Goal: Task Accomplishment & Management: Manage account settings

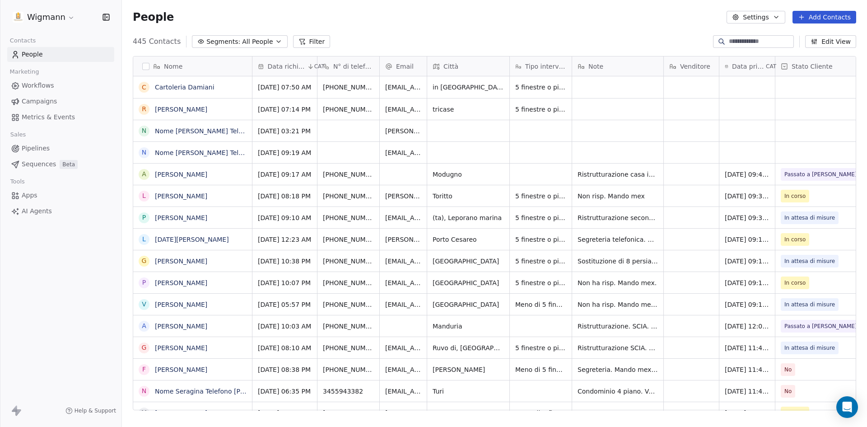
scroll to position [369, 739]
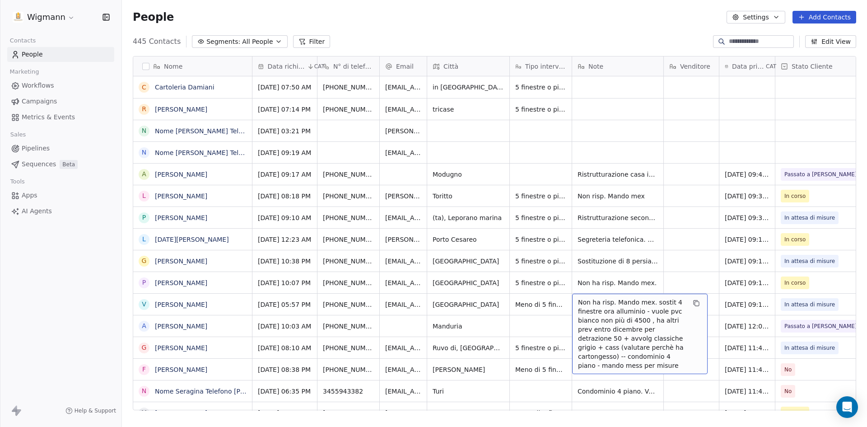
click at [638, 320] on span "Non ha risp. Mando mex. sostit 4 finestre ora alluminio - vuole pvc bianco non …" at bounding box center [632, 334] width 108 height 72
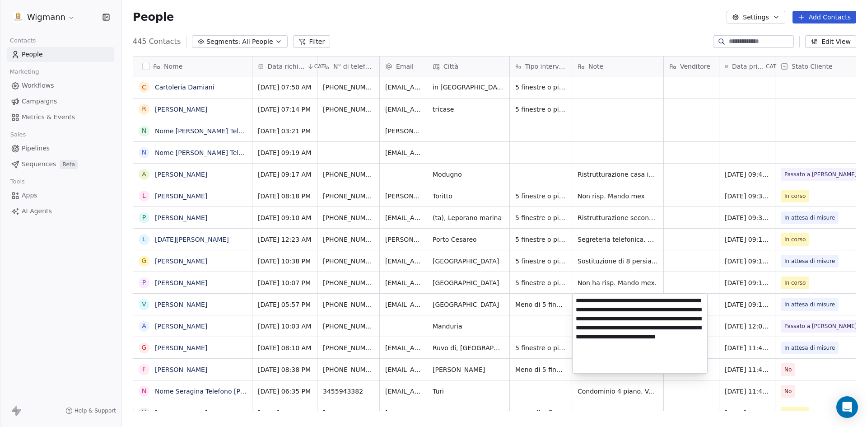
drag, startPoint x: 648, startPoint y: 301, endPoint x: 526, endPoint y: 309, distance: 122.7
click at [526, 309] on html "Wigmann Contacts People Marketing Workflows Campaigns Metrics & Events Sales Pi…" at bounding box center [433, 213] width 867 height 427
click at [588, 302] on textarea "**********" at bounding box center [640, 334] width 135 height 80
drag, startPoint x: 648, startPoint y: 300, endPoint x: 558, endPoint y: 302, distance: 89.5
click at [558, 302] on html "Wigmann Contacts People Marketing Workflows Campaigns Metrics & Events Sales Pi…" at bounding box center [433, 213] width 867 height 427
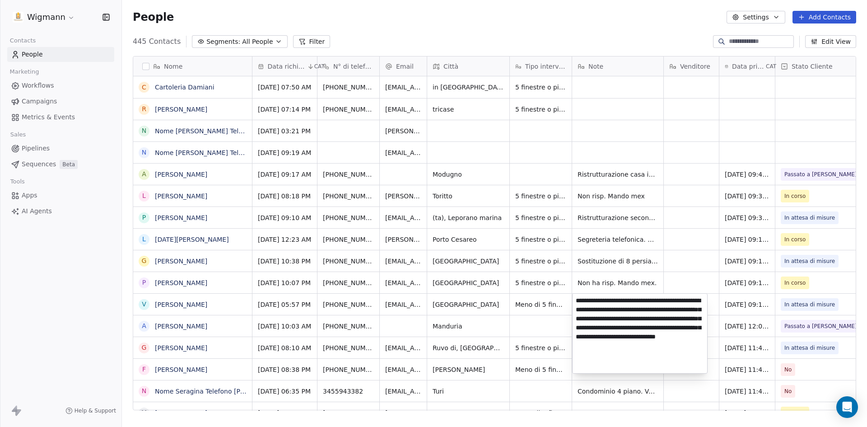
click at [576, 308] on textarea "**********" at bounding box center [640, 334] width 135 height 80
click at [576, 300] on textarea "**********" at bounding box center [640, 334] width 135 height 80
drag, startPoint x: 576, startPoint y: 300, endPoint x: 646, endPoint y: 302, distance: 69.6
click at [646, 302] on textarea "**********" at bounding box center [640, 334] width 135 height 80
type textarea "**********"
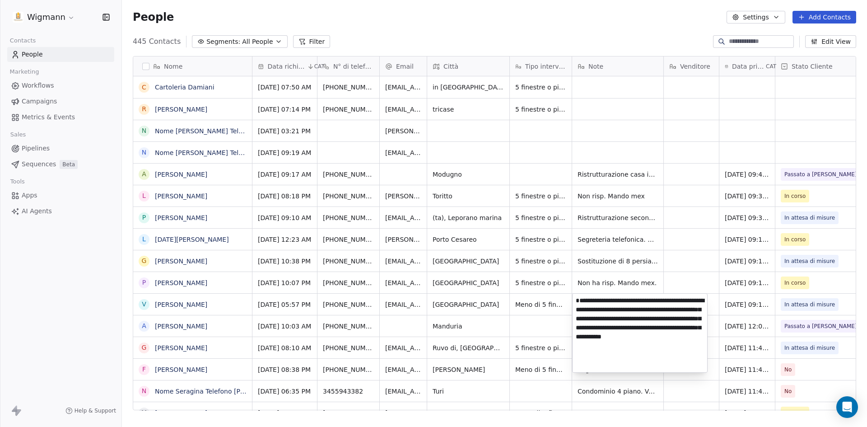
click at [556, 330] on html "Wigmann Contacts People Marketing Workflows Campaigns Metrics & Events Sales Pi…" at bounding box center [433, 213] width 867 height 427
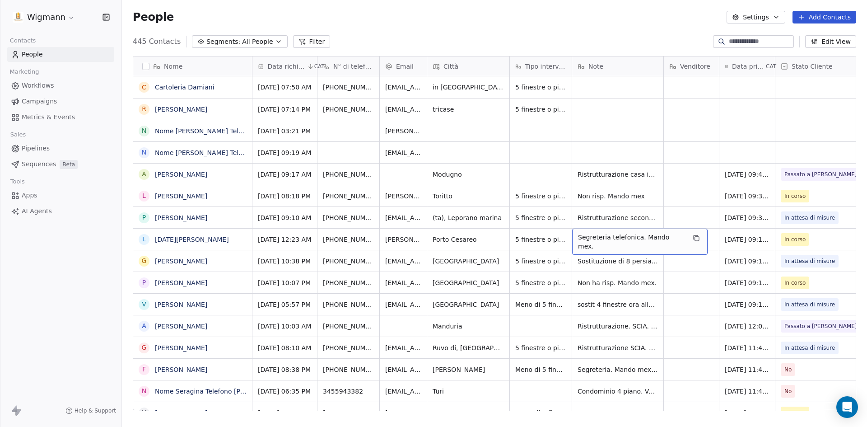
click at [612, 241] on span "Segreteria telefonica. Mando mex." at bounding box center [632, 242] width 108 height 18
drag, startPoint x: 681, startPoint y: 239, endPoint x: 575, endPoint y: 234, distance: 105.8
click at [575, 234] on textarea "**********" at bounding box center [635, 243] width 125 height 28
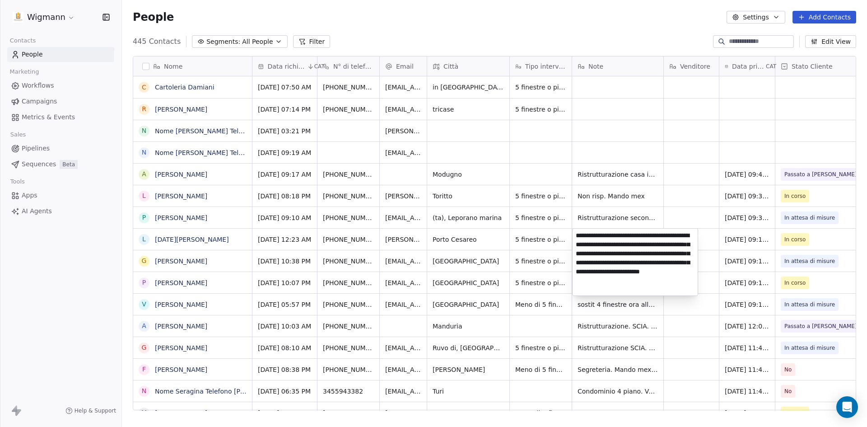
type textarea "**********"
click at [706, 342] on html "Wigmann Contacts People Marketing Workflows Campaigns Metrics & Events Sales Pi…" at bounding box center [433, 213] width 867 height 427
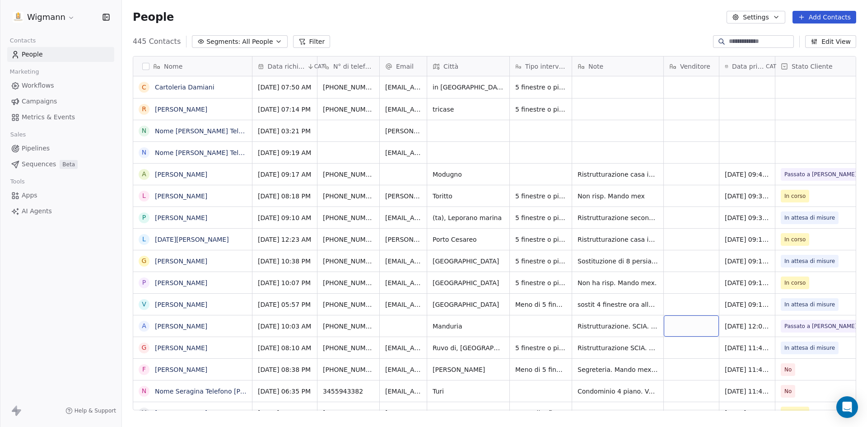
scroll to position [0, 98]
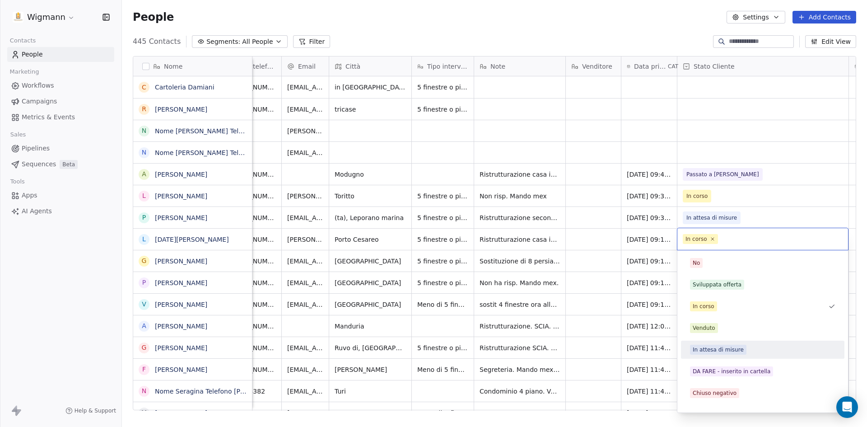
click at [730, 352] on div "In attesa di misure" at bounding box center [718, 350] width 51 height 8
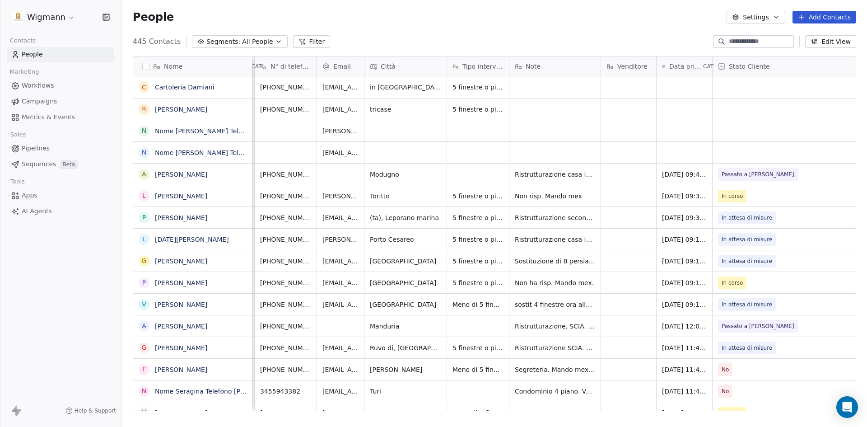
scroll to position [0, 0]
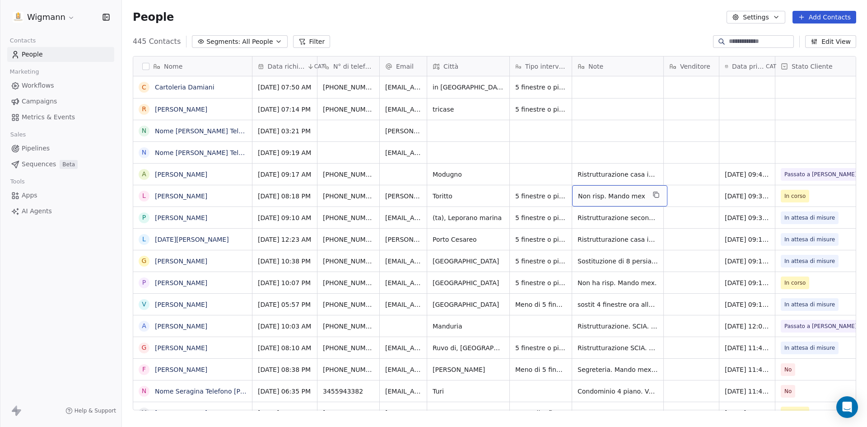
click at [625, 195] on span "Non risp. Mando mex" at bounding box center [611, 196] width 67 height 9
drag, startPoint x: 645, startPoint y: 194, endPoint x: 576, endPoint y: 193, distance: 68.7
click at [576, 193] on textarea "**********" at bounding box center [618, 199] width 90 height 28
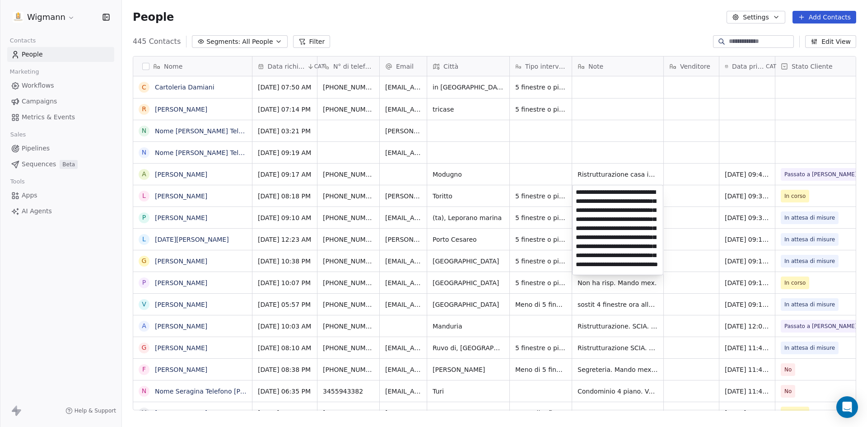
scroll to position [39, 0]
type textarea "**********"
click at [697, 222] on html "Wigmann Contacts People Marketing Workflows Campaigns Metrics & Events Sales Pi…" at bounding box center [433, 213] width 867 height 427
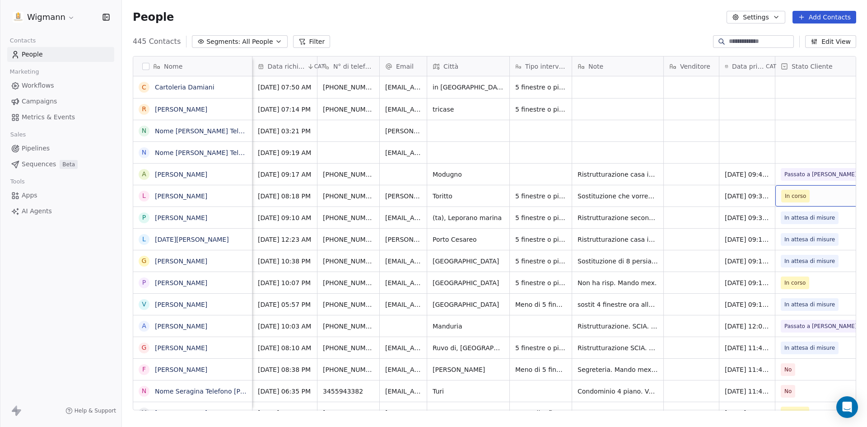
scroll to position [0, 98]
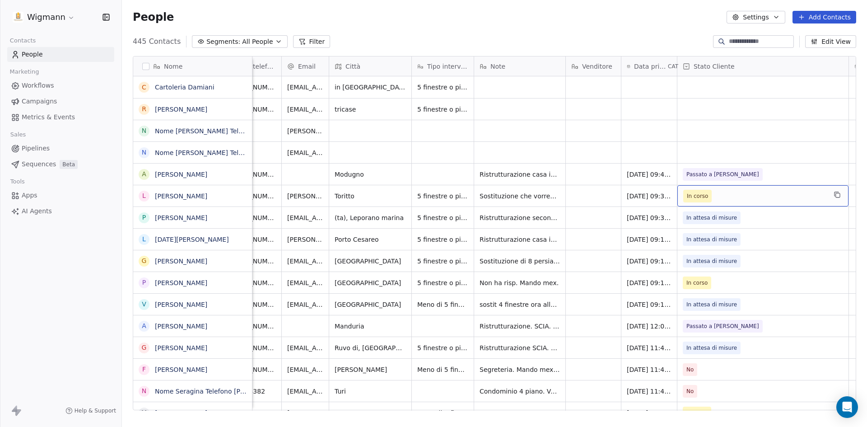
click at [804, 196] on span "In corso" at bounding box center [754, 196] width 143 height 13
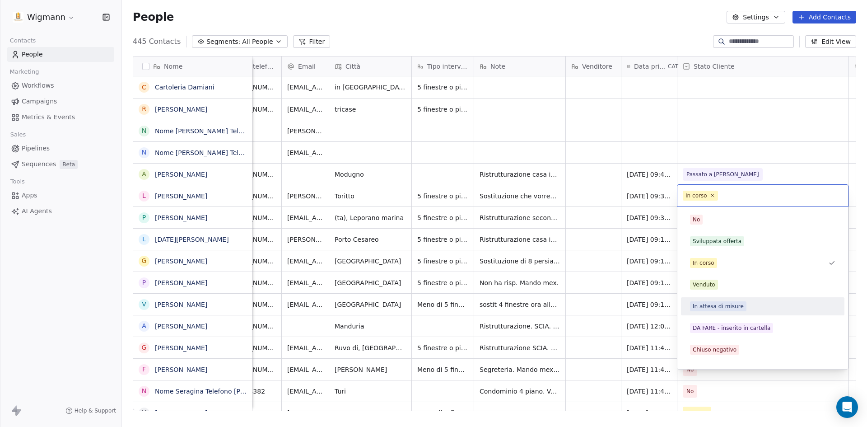
click at [713, 305] on div "In attesa di misure" at bounding box center [718, 306] width 51 height 8
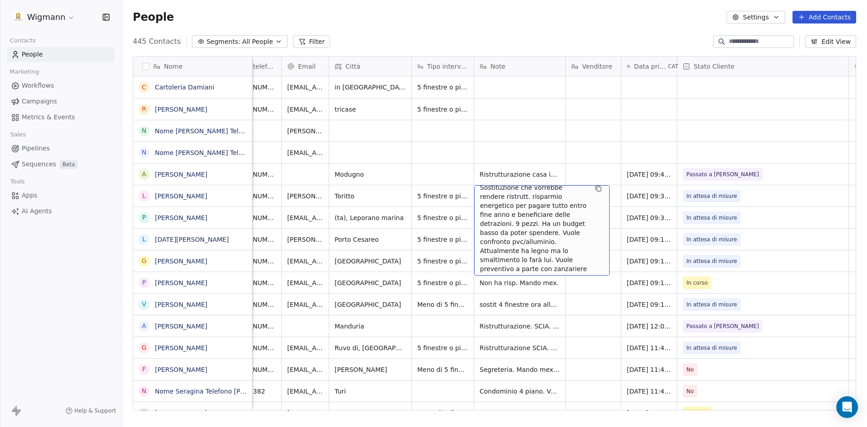
scroll to position [8, 0]
click at [558, 225] on span "Sostituzione che vorrebbe rendere ristrutt. risparmio energetico per pagare tut…" at bounding box center [534, 230] width 108 height 99
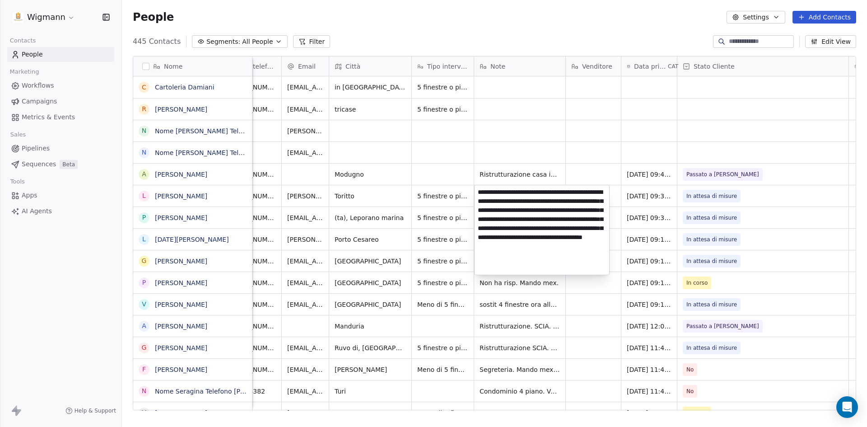
click at [596, 227] on textarea "**********" at bounding box center [542, 229] width 135 height 89
type textarea "**********"
click at [594, 321] on html "Wigmann Contacts People Marketing Workflows Campaigns Metrics & Events Sales Pi…" at bounding box center [433, 213] width 867 height 427
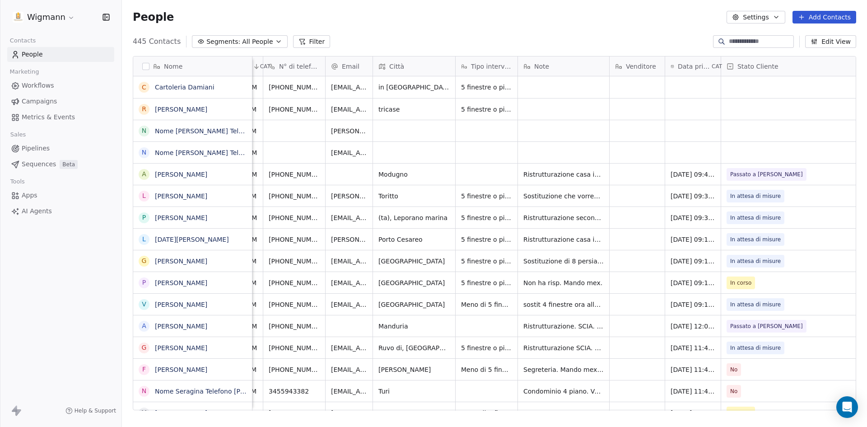
scroll to position [0, 0]
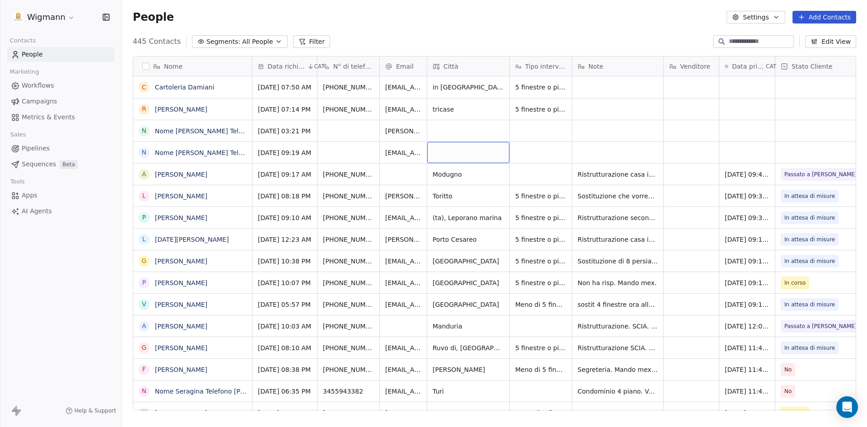
click at [468, 150] on div "grid" at bounding box center [468, 152] width 82 height 21
click at [463, 185] on input at bounding box center [470, 184] width 74 height 9
type input "*"
type input "*******"
click at [634, 146] on html "Wigmann Contacts People Marketing Workflows Campaigns Metrics & Events Sales Pi…" at bounding box center [433, 213] width 867 height 427
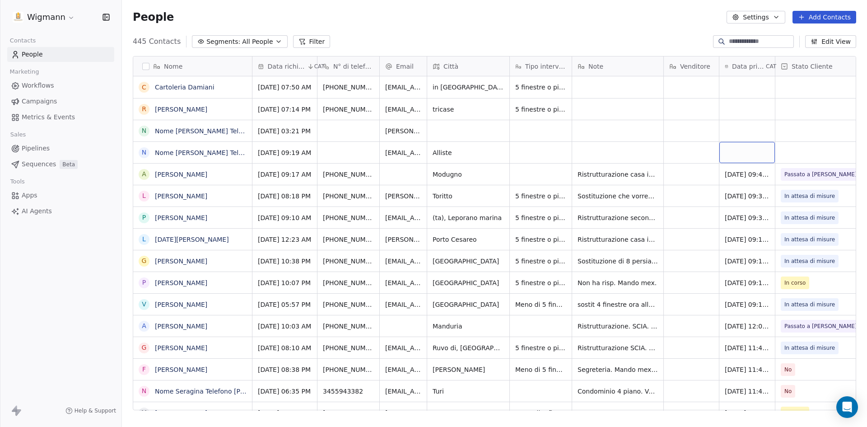
click at [736, 155] on div "grid" at bounding box center [748, 152] width 56 height 21
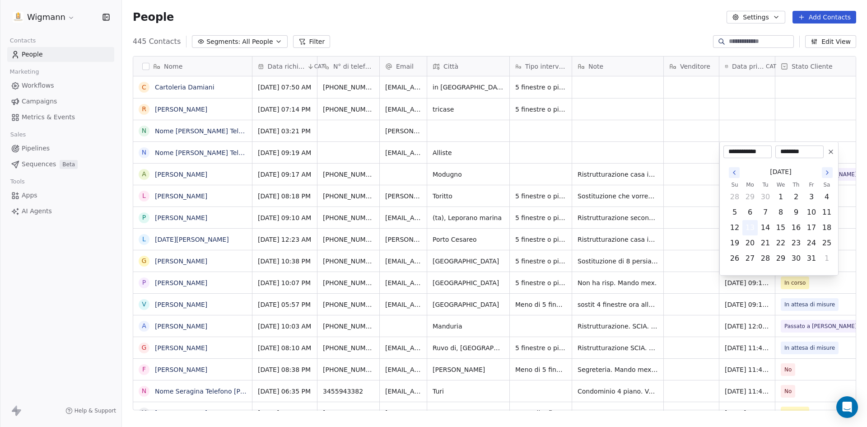
click at [750, 228] on button "13" at bounding box center [750, 227] width 14 height 14
click at [691, 197] on html "Wigmann Contacts People Marketing Workflows Campaigns Metrics & Events Sales Pi…" at bounding box center [433, 213] width 867 height 427
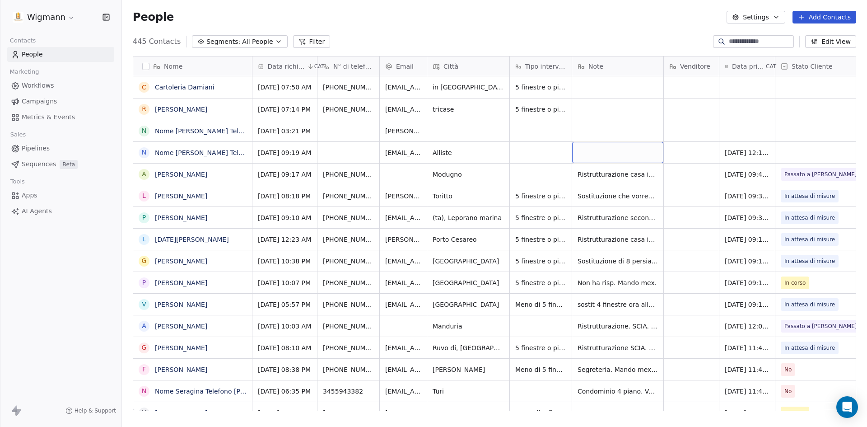
click at [620, 153] on div "grid" at bounding box center [617, 152] width 91 height 21
type textarea "*"
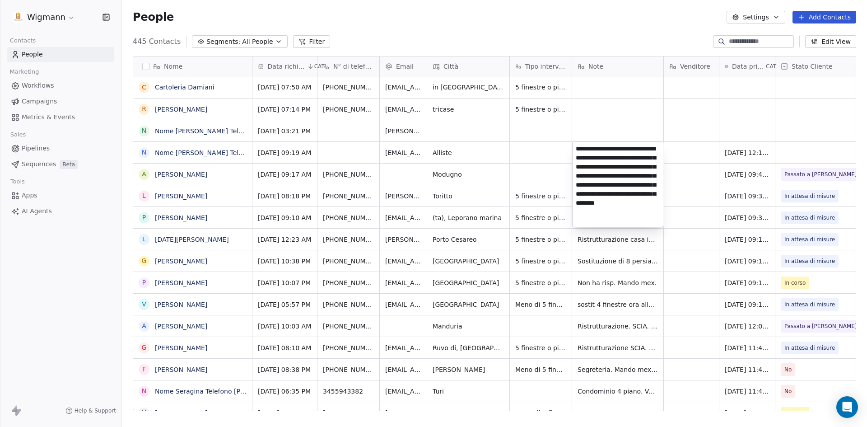
type textarea "**********"
click at [680, 245] on html "Wigmann Contacts People Marketing Workflows Campaigns Metrics & Events Sales Pi…" at bounding box center [433, 213] width 867 height 427
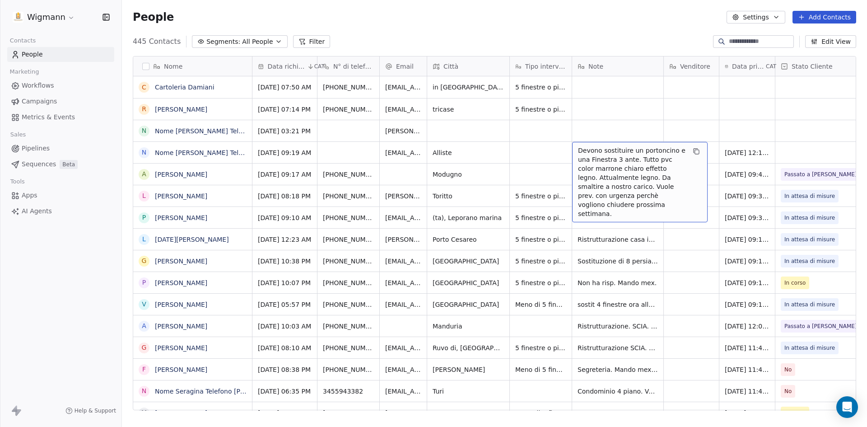
click at [646, 169] on span "Devono sostituire un portoncino e una Finestra 3 ante. Tutto pvc color marrone …" at bounding box center [632, 182] width 108 height 72
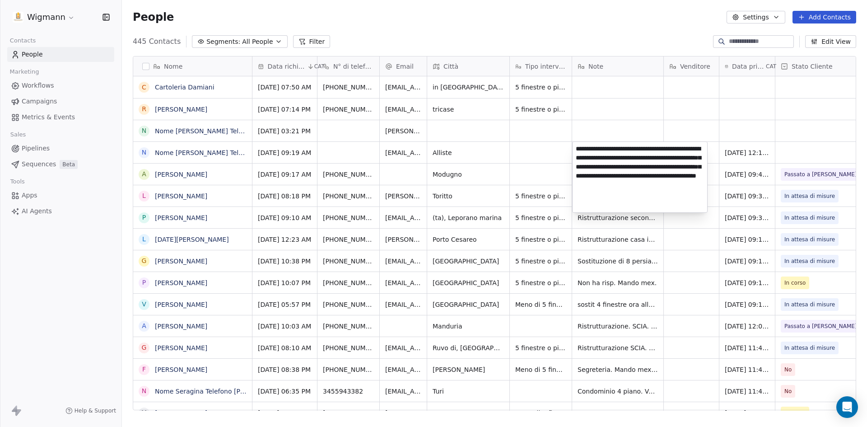
click at [577, 150] on textarea "**********" at bounding box center [640, 177] width 135 height 70
type textarea "**********"
click at [525, 163] on html "Wigmann Contacts People Marketing Workflows Campaigns Metrics & Events Sales Pi…" at bounding box center [433, 213] width 867 height 427
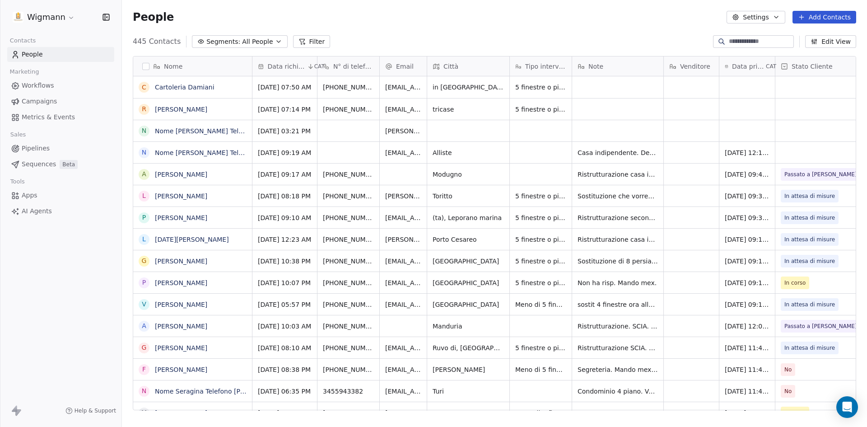
scroll to position [0, 98]
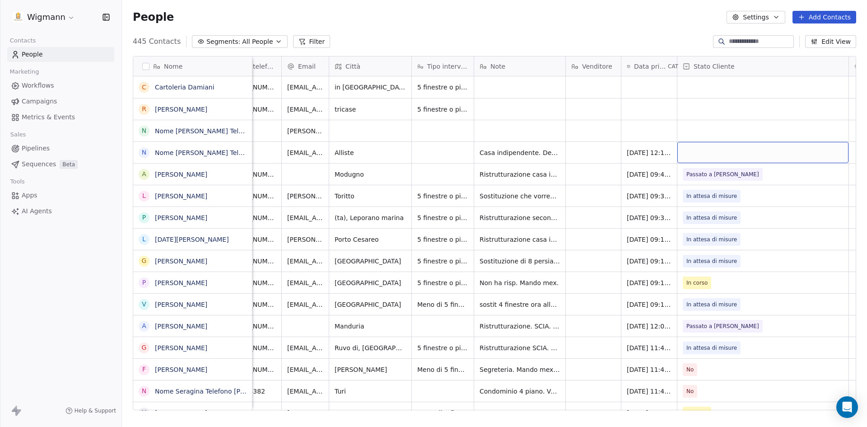
click at [824, 151] on div "grid" at bounding box center [763, 152] width 171 height 21
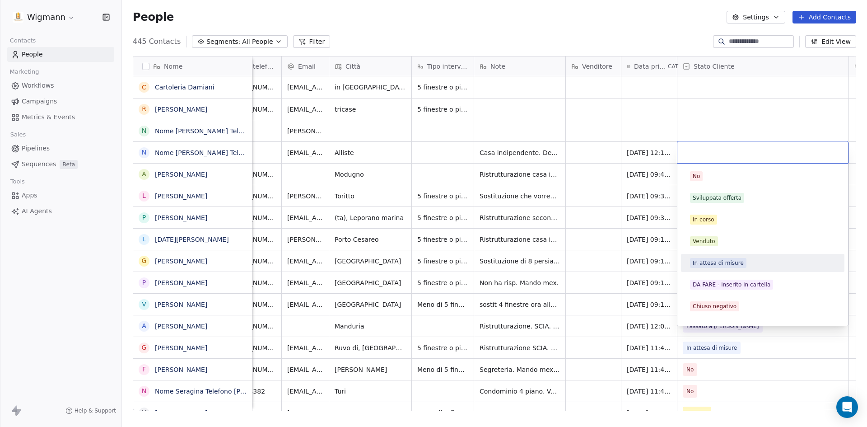
drag, startPoint x: 713, startPoint y: 261, endPoint x: 512, endPoint y: 379, distance: 232.8
click at [713, 261] on div "In attesa di misure" at bounding box center [718, 263] width 51 height 8
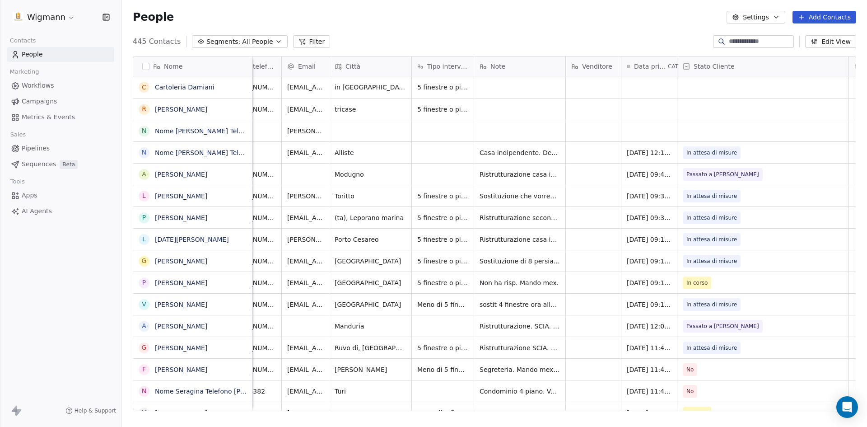
scroll to position [0, 0]
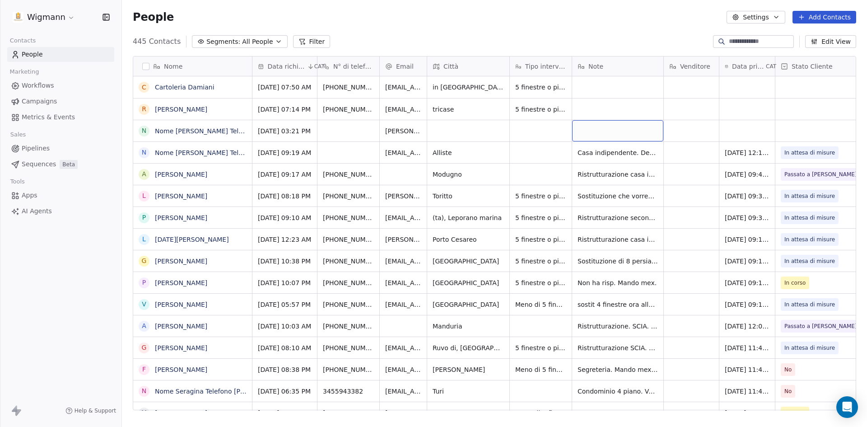
click at [586, 131] on div "grid" at bounding box center [617, 130] width 91 height 21
type textarea "**********"
click at [735, 132] on html "Wigmann Contacts People Marketing Workflows Campaigns Metrics & Events Sales Pi…" at bounding box center [433, 213] width 867 height 427
click at [742, 132] on div "grid" at bounding box center [748, 130] width 56 height 21
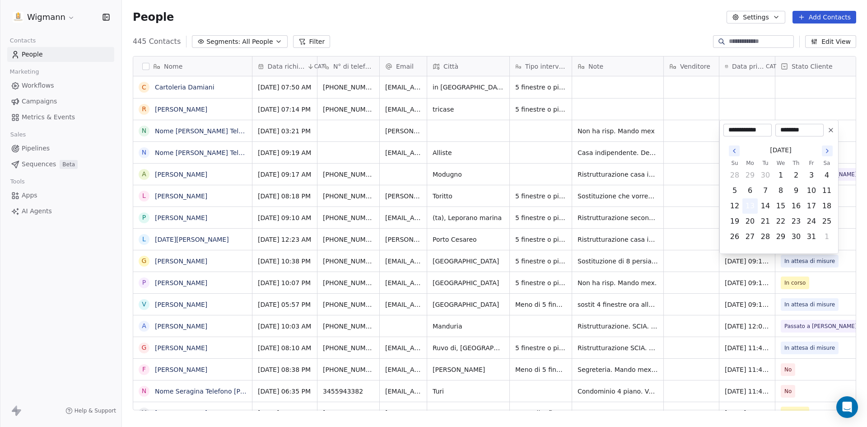
click at [752, 207] on button "13" at bounding box center [750, 206] width 14 height 14
click at [706, 178] on html "Wigmann Contacts People Marketing Workflows Campaigns Metrics & Events Sales Pi…" at bounding box center [433, 213] width 867 height 427
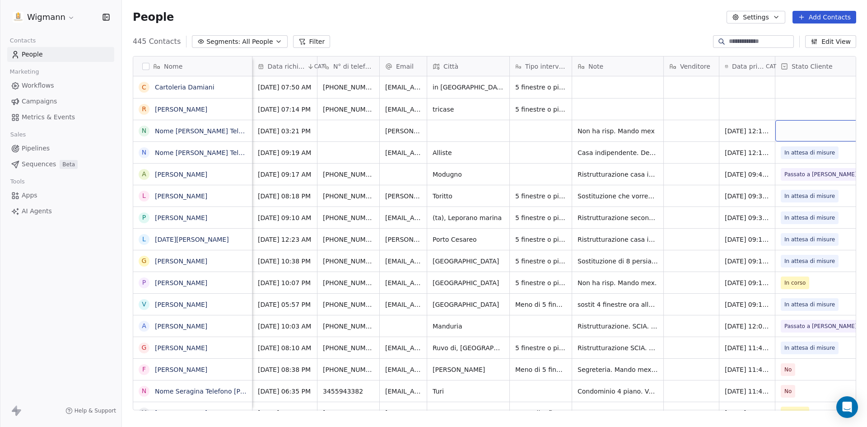
scroll to position [0, 98]
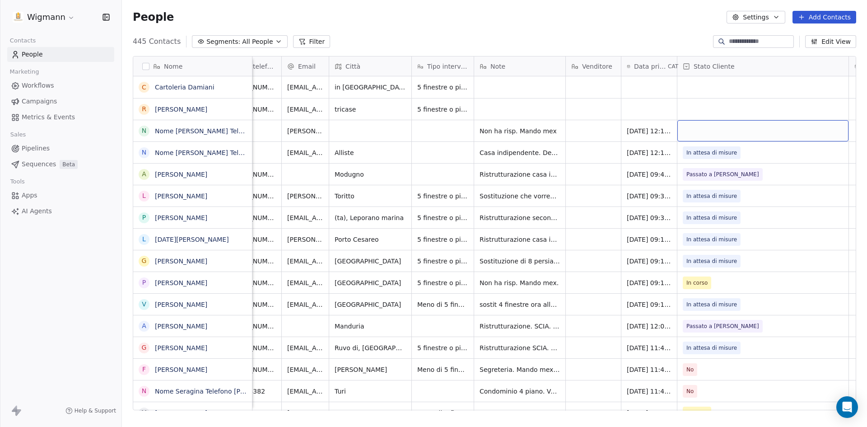
click at [789, 132] on div "grid" at bounding box center [763, 130] width 171 height 21
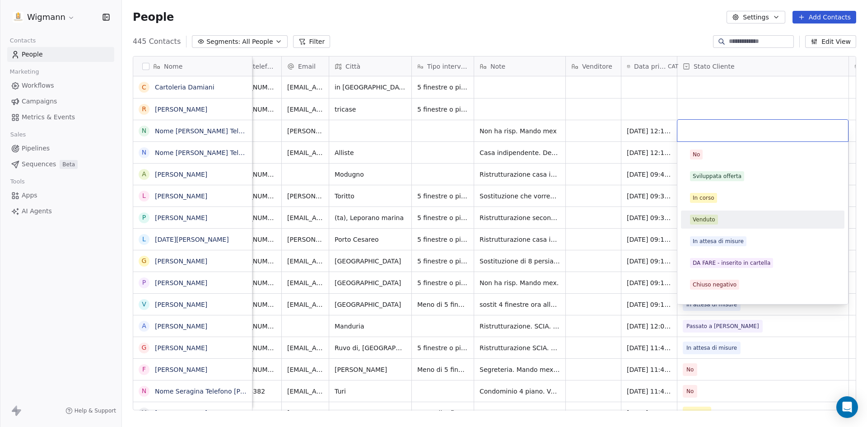
click at [711, 200] on div "In corso" at bounding box center [704, 198] width 22 height 8
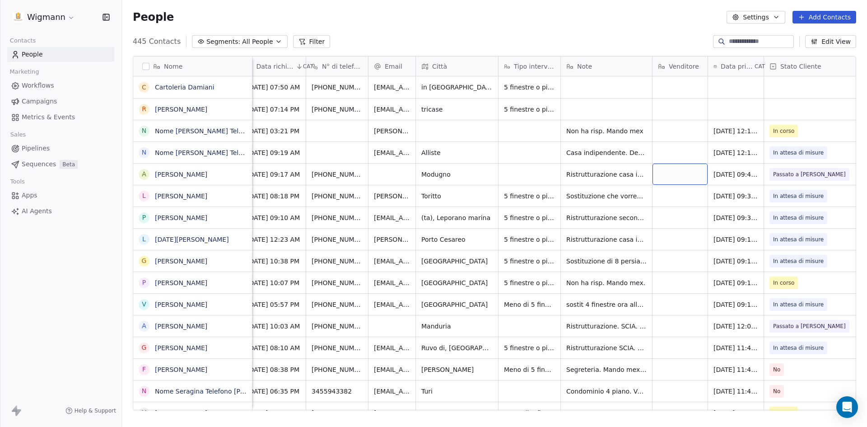
scroll to position [0, 0]
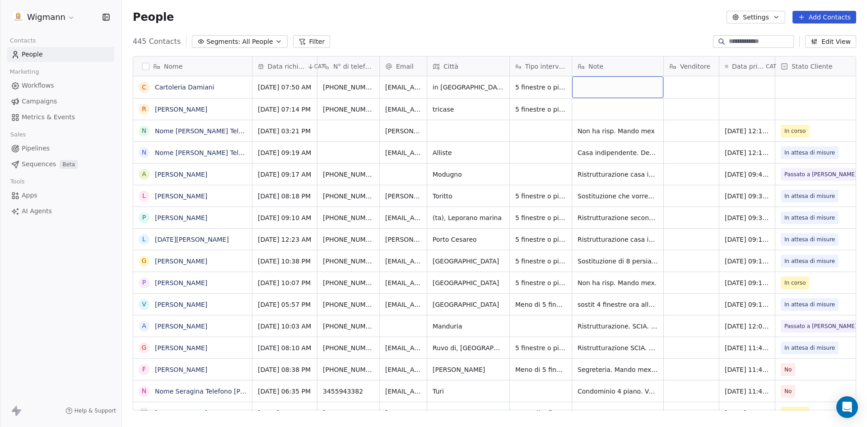
click at [592, 84] on div "grid" at bounding box center [617, 87] width 91 height 22
click at [802, 88] on html "Wigmann Contacts People Marketing Workflows Campaigns Metrics & Events Sales Pi…" at bounding box center [433, 213] width 867 height 427
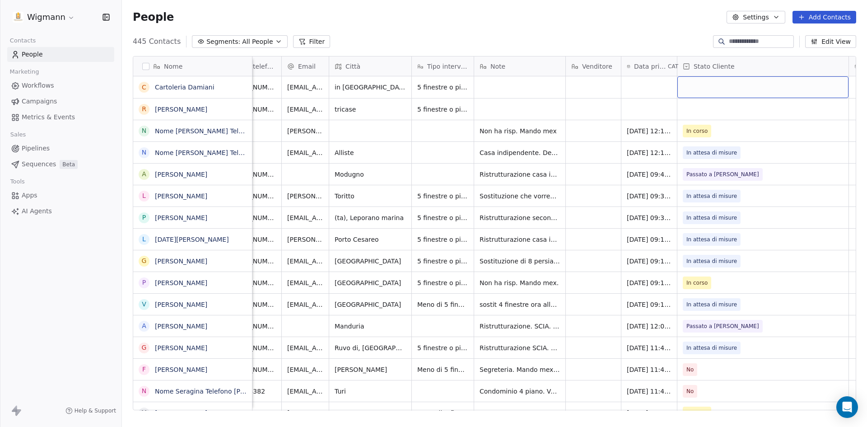
click at [707, 87] on div "grid" at bounding box center [763, 87] width 171 height 22
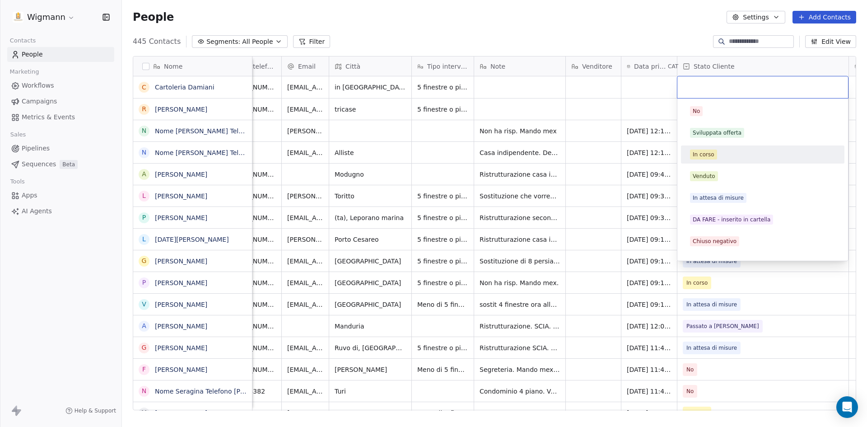
click at [703, 153] on div "In corso" at bounding box center [704, 154] width 22 height 8
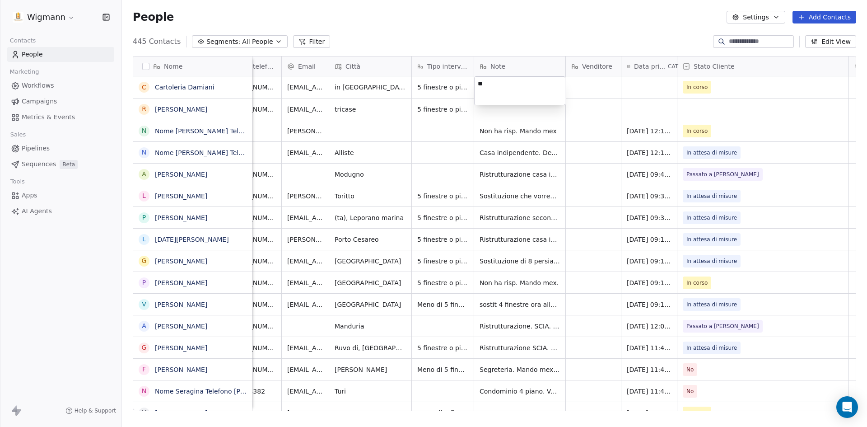
type textarea "*"
type textarea "**********"
click at [589, 178] on html "Wigmann Contacts People Marketing Workflows Campaigns Metrics & Events Sales Pi…" at bounding box center [433, 213] width 867 height 427
click at [643, 91] on div "grid" at bounding box center [650, 87] width 56 height 22
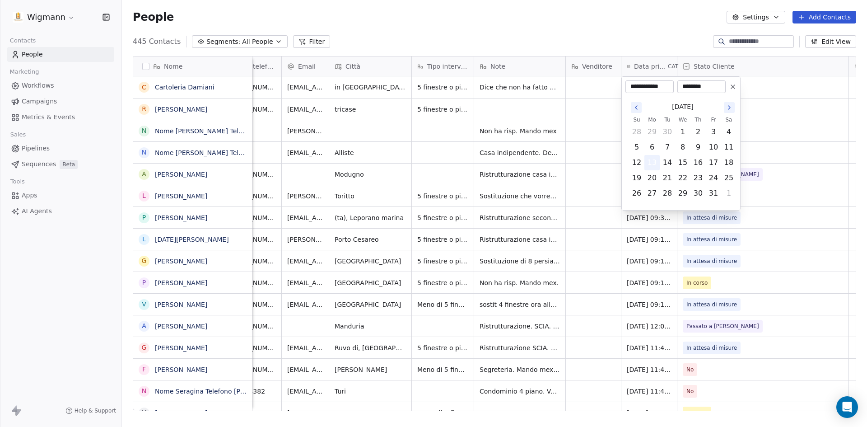
click at [653, 162] on button "13" at bounding box center [652, 162] width 14 height 14
click at [583, 168] on html "Wigmann Contacts People Marketing Workflows Campaigns Metrics & Events Sales Pi…" at bounding box center [433, 213] width 867 height 427
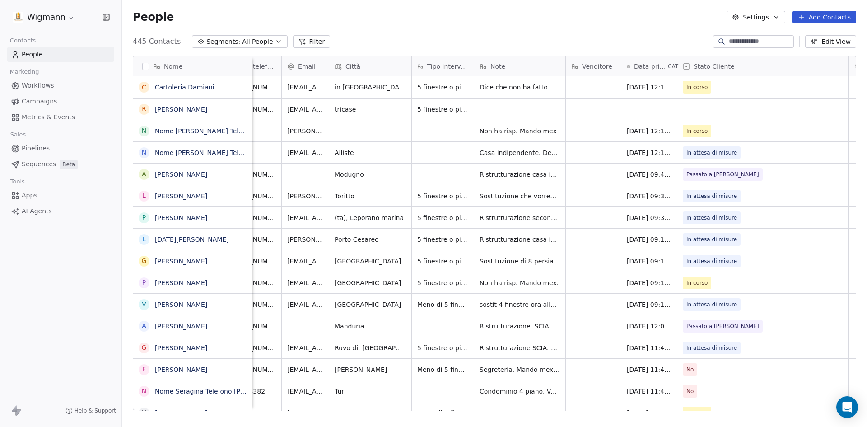
scroll to position [0, 0]
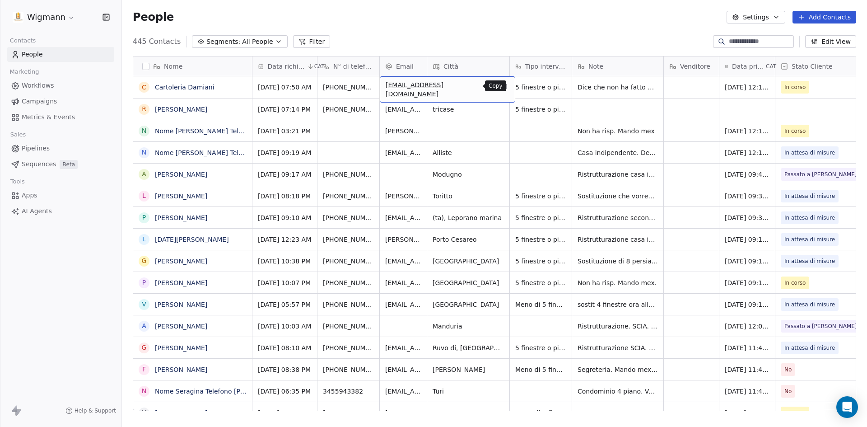
click at [501, 85] on icon "grid" at bounding box center [504, 85] width 7 height 7
click at [388, 85] on icon "grid" at bounding box center [391, 85] width 7 height 7
click at [501, 86] on icon "grid" at bounding box center [503, 85] width 4 height 4
click at [730, 109] on div "grid" at bounding box center [748, 108] width 56 height 21
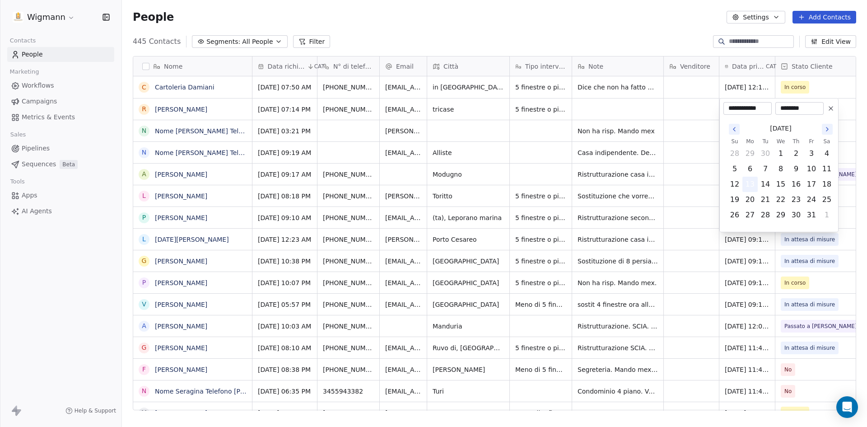
click at [748, 182] on button "13" at bounding box center [750, 184] width 14 height 14
click at [689, 178] on html "Wigmann Contacts People Marketing Workflows Campaigns Metrics & Events Sales Pi…" at bounding box center [433, 213] width 867 height 427
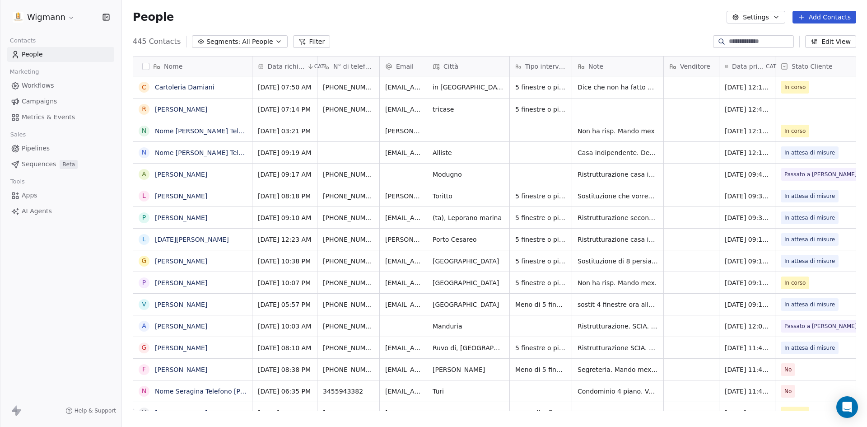
scroll to position [0, 98]
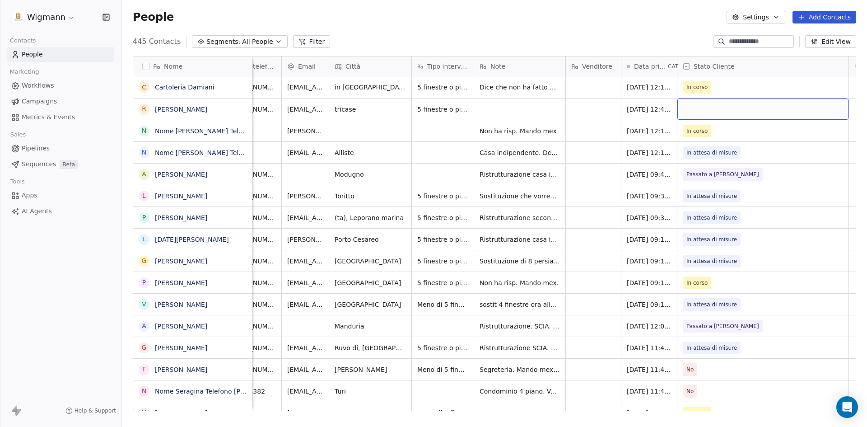
click at [788, 106] on div "grid" at bounding box center [763, 108] width 171 height 21
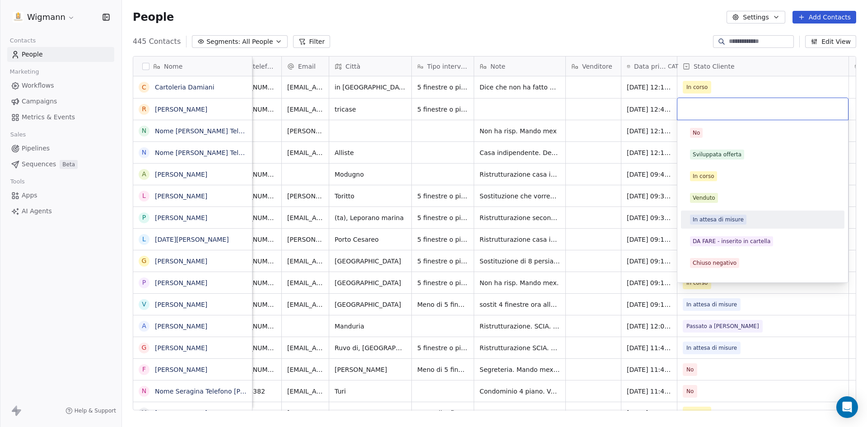
click at [710, 222] on div "In attesa di misure" at bounding box center [718, 219] width 51 height 8
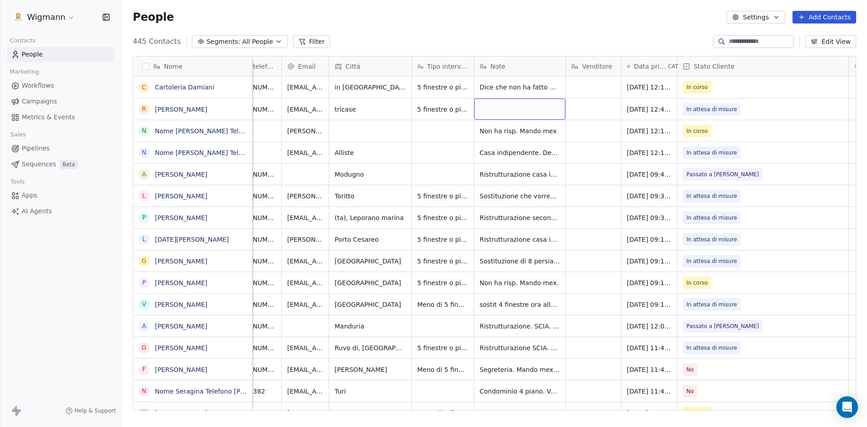
click at [503, 109] on div "grid" at bounding box center [519, 108] width 91 height 21
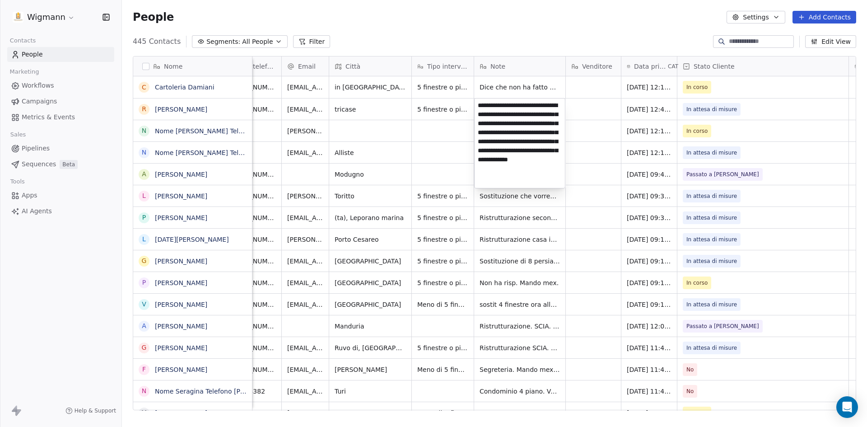
scroll to position [12, 0]
type textarea "**********"
click at [583, 153] on html "Wigmann Contacts People Marketing Workflows Campaigns Metrics & Events Sales Pi…" at bounding box center [433, 213] width 867 height 427
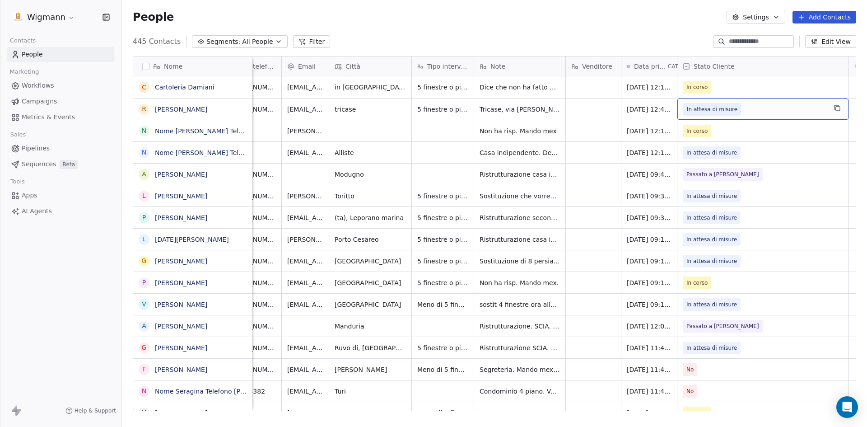
click at [718, 109] on span "In attesa di misure" at bounding box center [712, 109] width 51 height 9
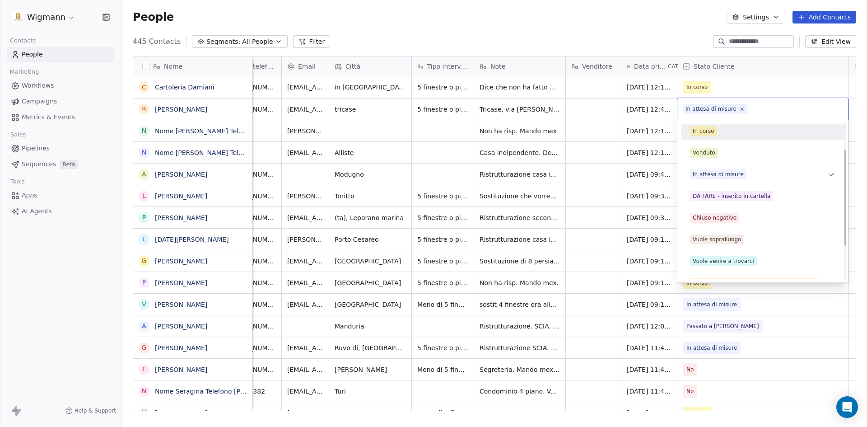
scroll to position [90, 0]
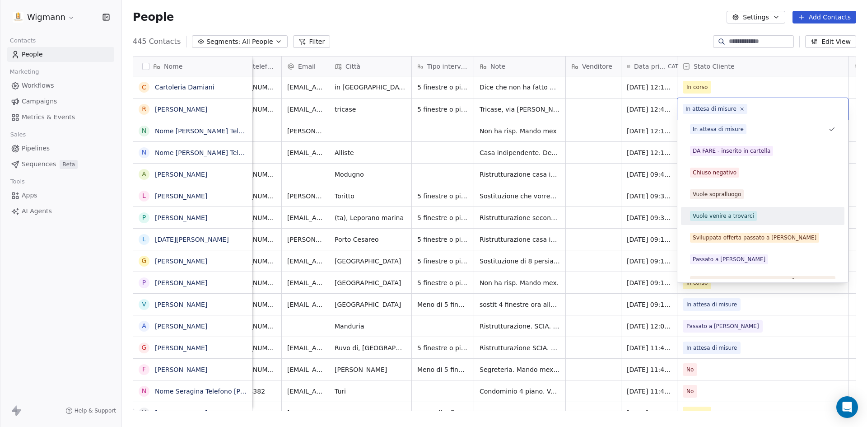
click at [734, 216] on div "Vuole venire a trovarci" at bounding box center [723, 216] width 61 height 8
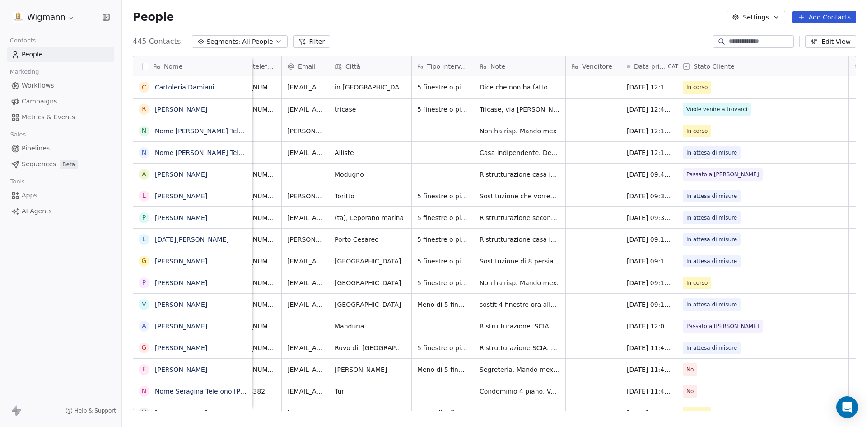
click at [505, 37] on div "445 Contacts Segments: All People Filter Edit View" at bounding box center [494, 41] width 745 height 14
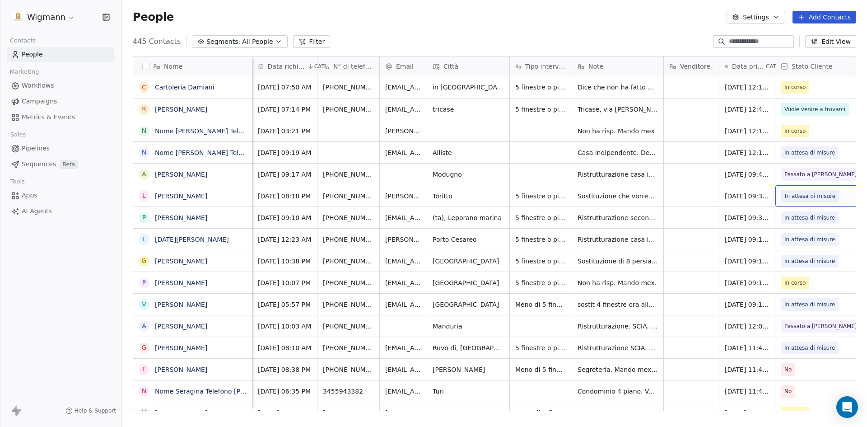
scroll to position [0, 98]
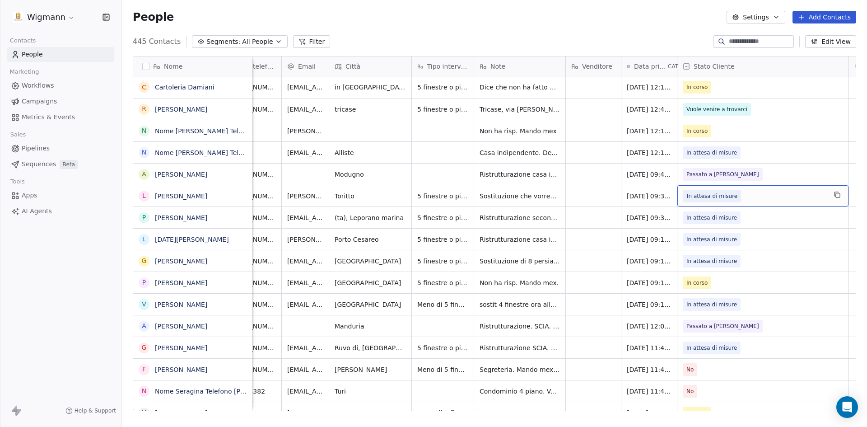
click at [814, 197] on span "In attesa di misure" at bounding box center [754, 196] width 143 height 13
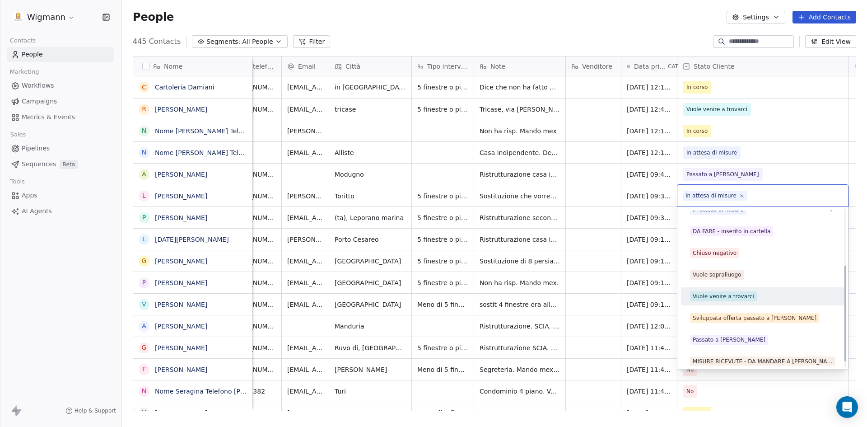
scroll to position [102, 0]
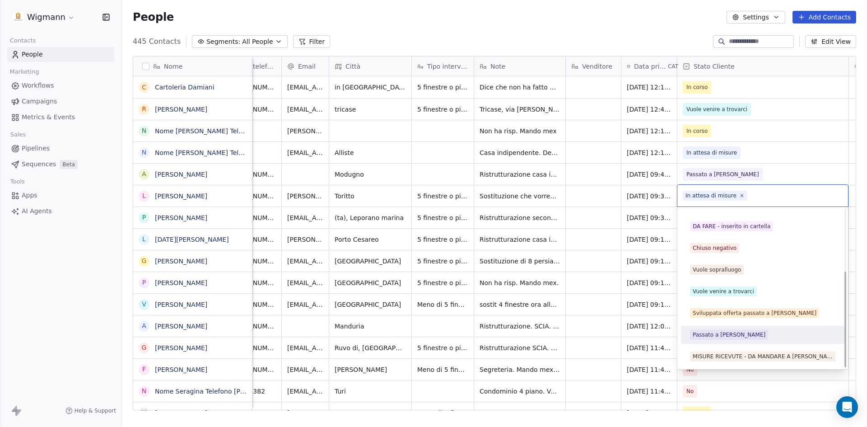
click at [718, 330] on span "Passato a [PERSON_NAME]" at bounding box center [729, 335] width 78 height 10
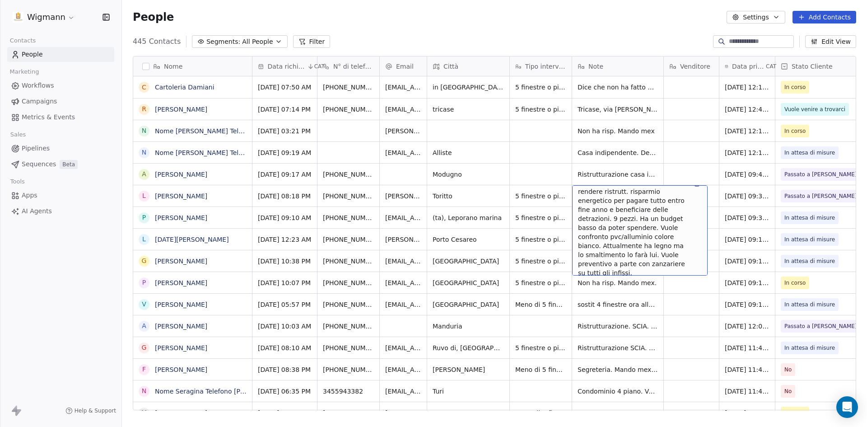
scroll to position [17, 0]
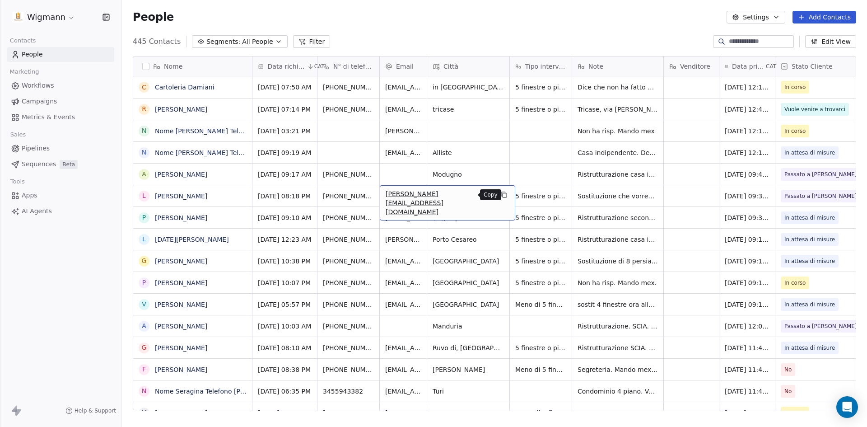
click at [501, 195] on icon "grid" at bounding box center [504, 194] width 7 height 7
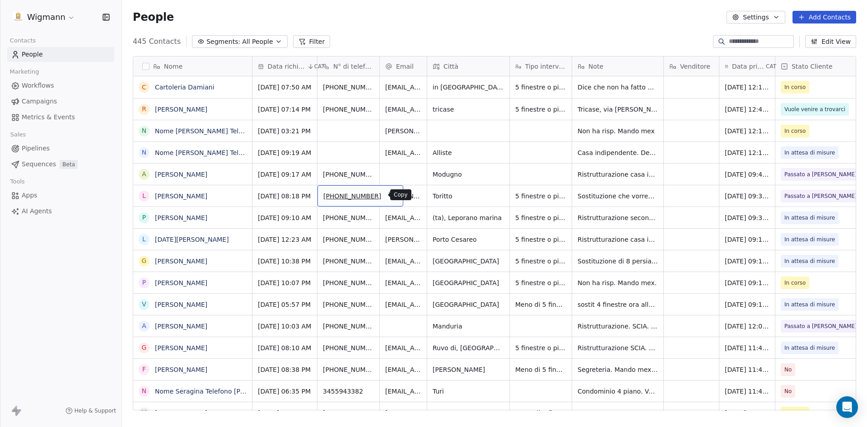
click at [388, 196] on icon "grid" at bounding box center [391, 194] width 7 height 7
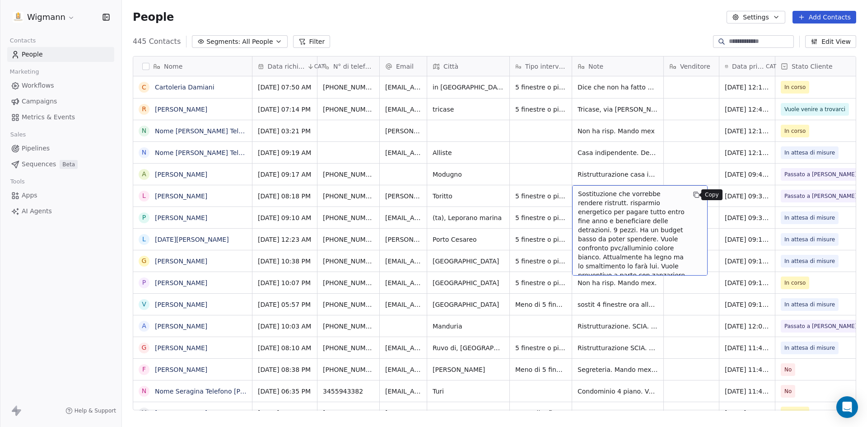
click at [695, 193] on icon "grid" at bounding box center [697, 195] width 4 height 4
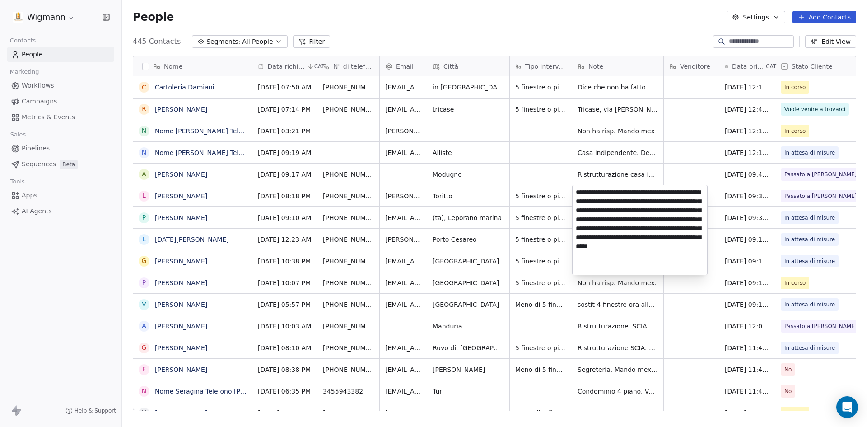
click at [689, 256] on textarea "**********" at bounding box center [640, 229] width 135 height 89
drag, startPoint x: 614, startPoint y: 190, endPoint x: 625, endPoint y: 228, distance: 39.8
click at [614, 190] on textarea "**********" at bounding box center [640, 229] width 135 height 89
type textarea "**********"
click at [534, 162] on html "Wigmann Contacts People Marketing Workflows Campaigns Metrics & Events Sales Pi…" at bounding box center [433, 213] width 867 height 427
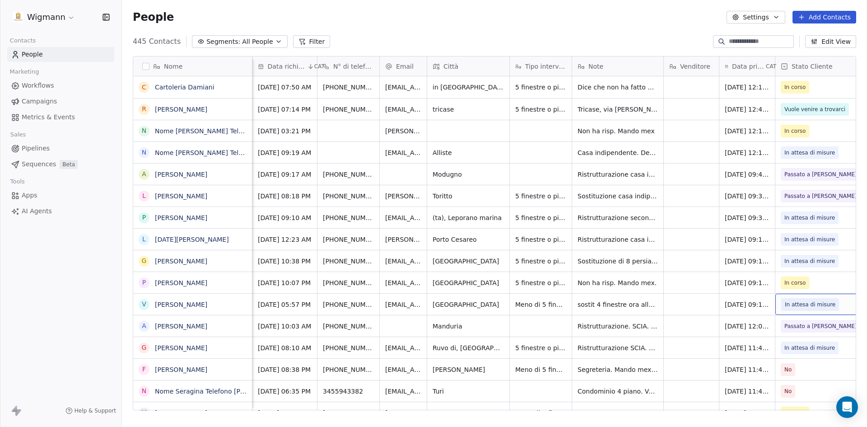
scroll to position [0, 98]
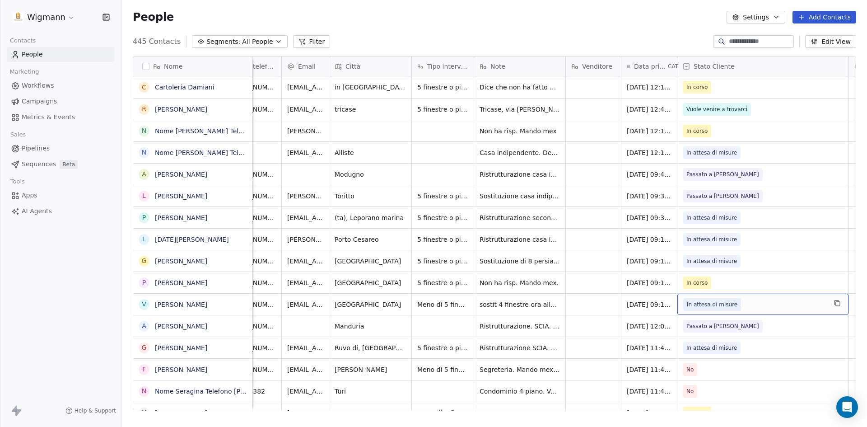
click at [790, 304] on span "In attesa di misure" at bounding box center [754, 304] width 143 height 13
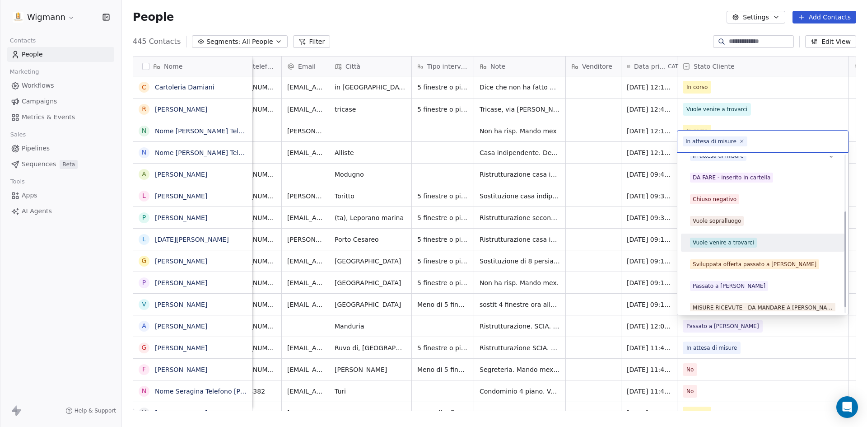
scroll to position [102, 0]
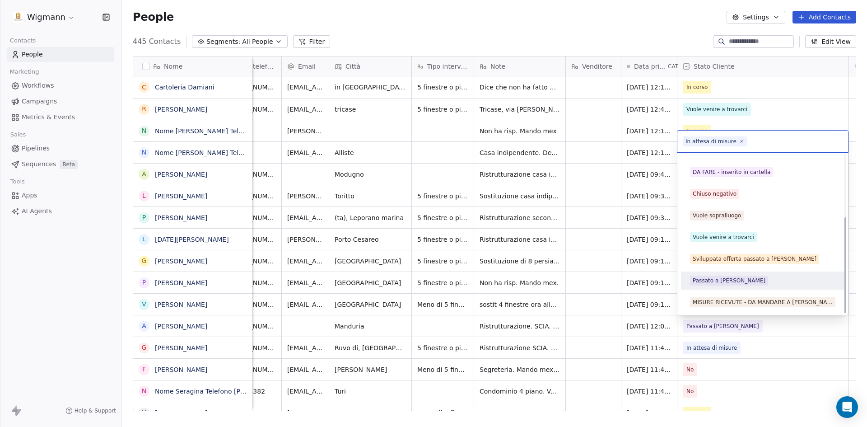
click at [729, 283] on div "Passato a [PERSON_NAME]" at bounding box center [729, 280] width 73 height 8
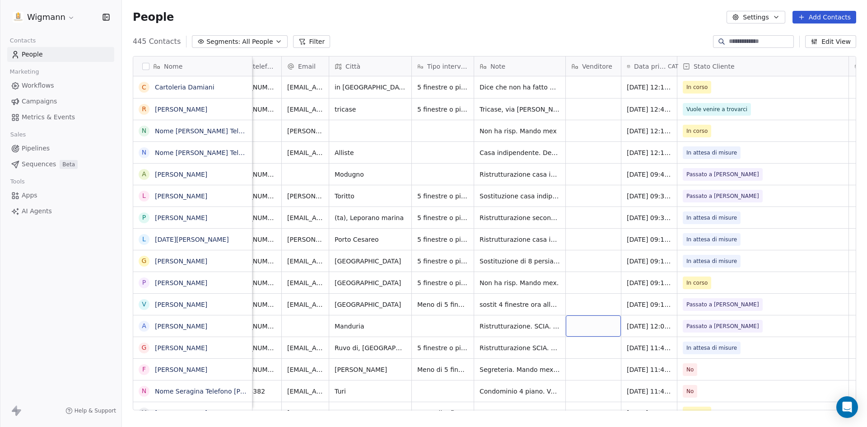
scroll to position [0, 0]
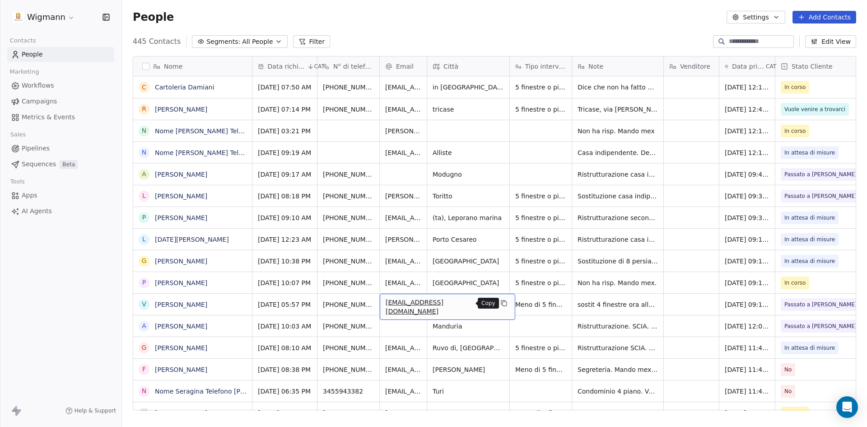
drag, startPoint x: 471, startPoint y: 305, endPoint x: 466, endPoint y: 129, distance: 176.2
click at [501, 305] on icon "grid" at bounding box center [504, 303] width 7 height 7
click at [388, 302] on icon "grid" at bounding box center [391, 303] width 7 height 7
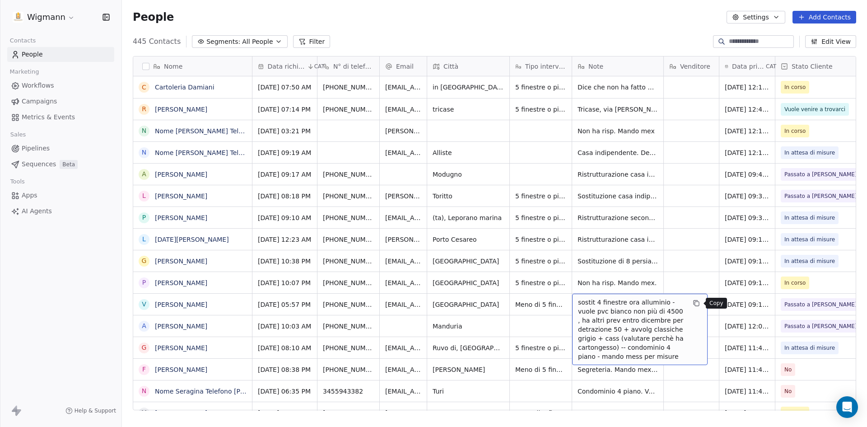
click at [693, 302] on icon "grid" at bounding box center [696, 303] width 7 height 7
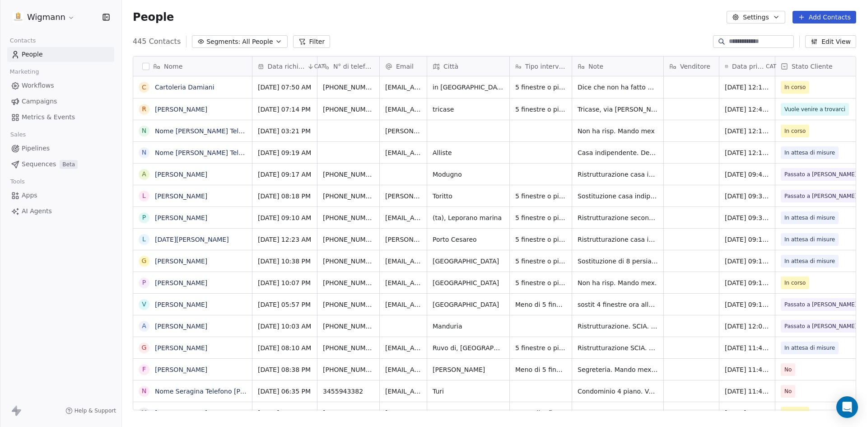
scroll to position [369, 739]
